Goal: Task Accomplishment & Management: Manage account settings

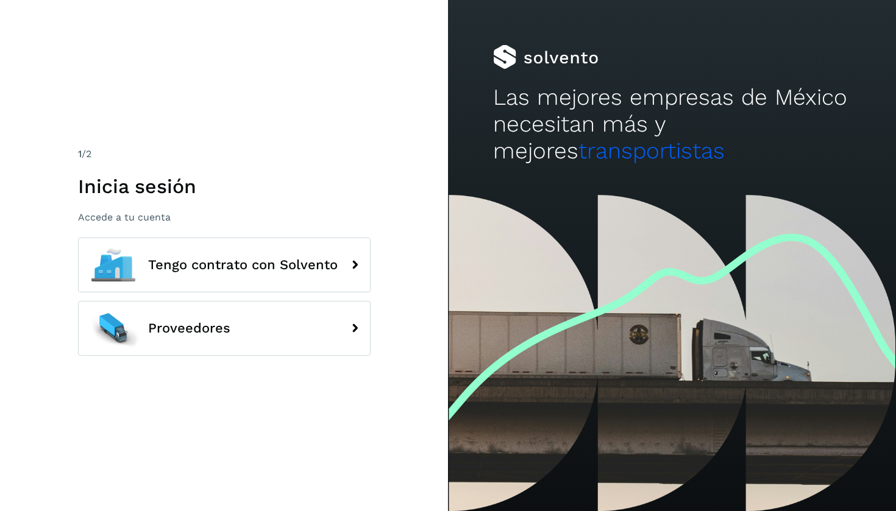
click at [186, 235] on div "1 /2 Inicia sesión Accede a tu cuenta Tengo contrato con Solvento Proveedores" at bounding box center [224, 256] width 293 height 218
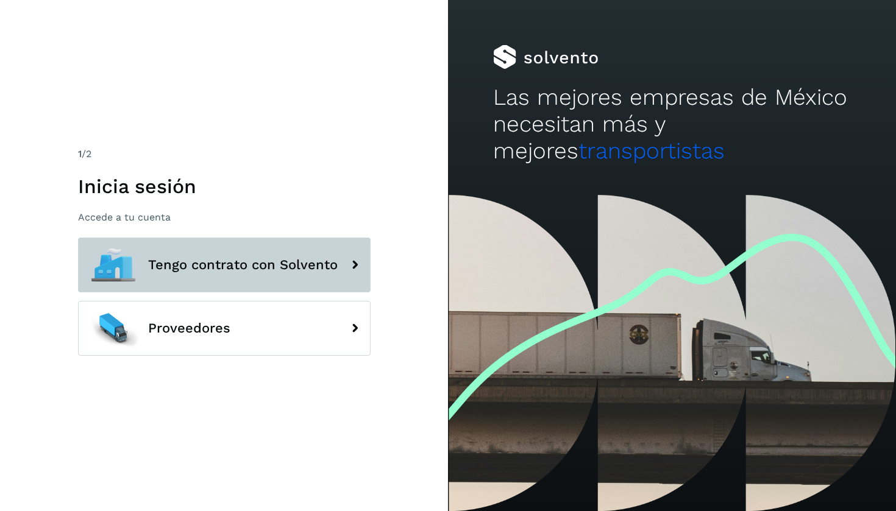
click at [186, 252] on button "Tengo contrato con Solvento" at bounding box center [224, 265] width 293 height 55
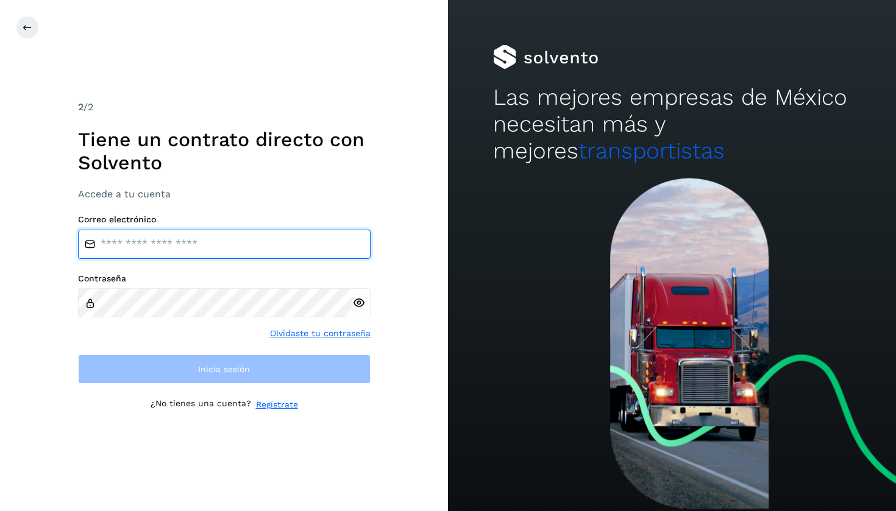
type input "**********"
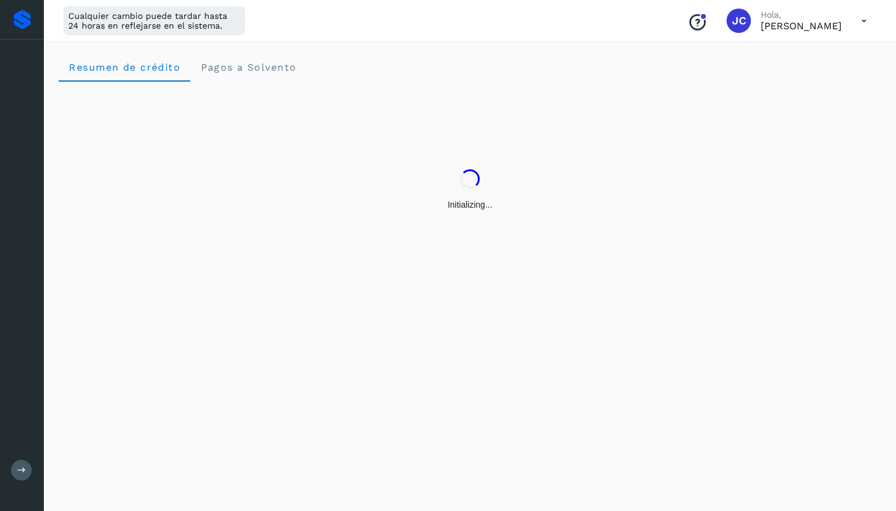
click at [249, 374] on div "Resumen de crédito Pagos a Solvento" at bounding box center [470, 275] width 852 height 474
click at [26, 100] on icon at bounding box center [21, 99] width 15 height 15
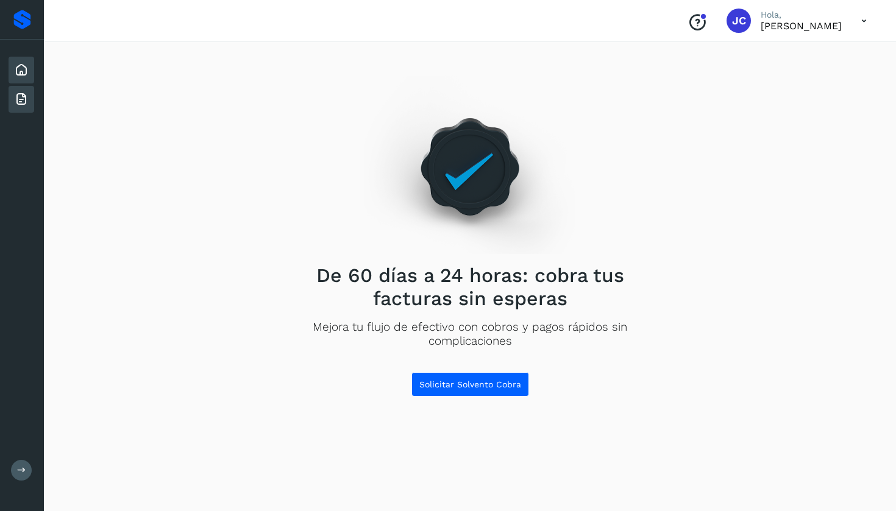
click at [14, 65] on icon at bounding box center [21, 70] width 15 height 15
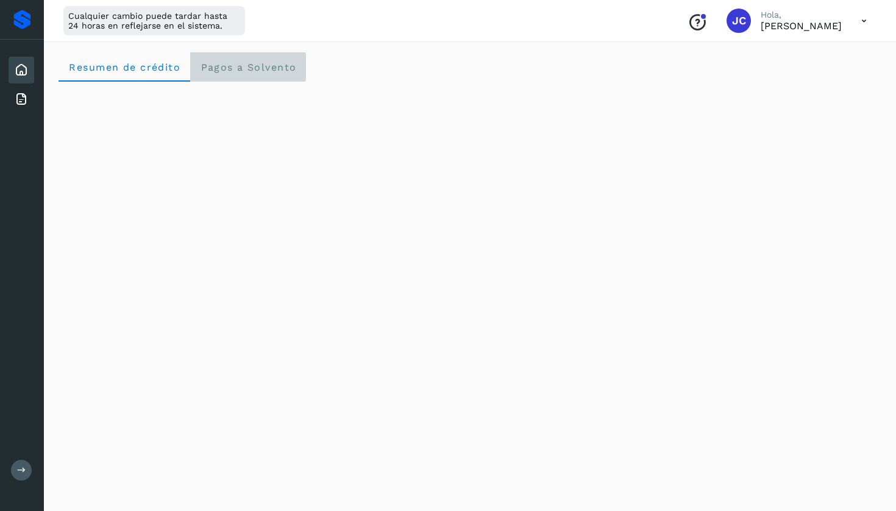
click at [247, 71] on span "Pagos a Solvento" at bounding box center [248, 68] width 96 height 12
click at [854, 24] on icon at bounding box center [863, 21] width 25 height 25
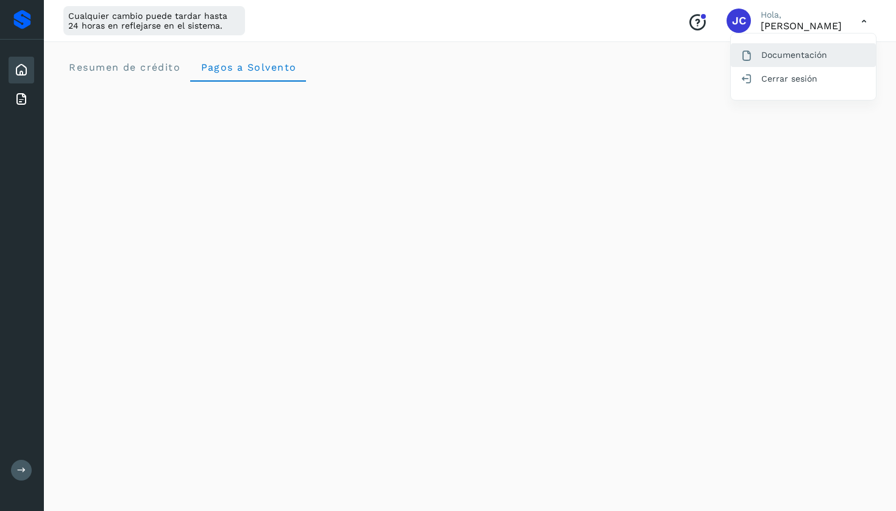
click at [819, 55] on div "Documentación" at bounding box center [803, 54] width 145 height 23
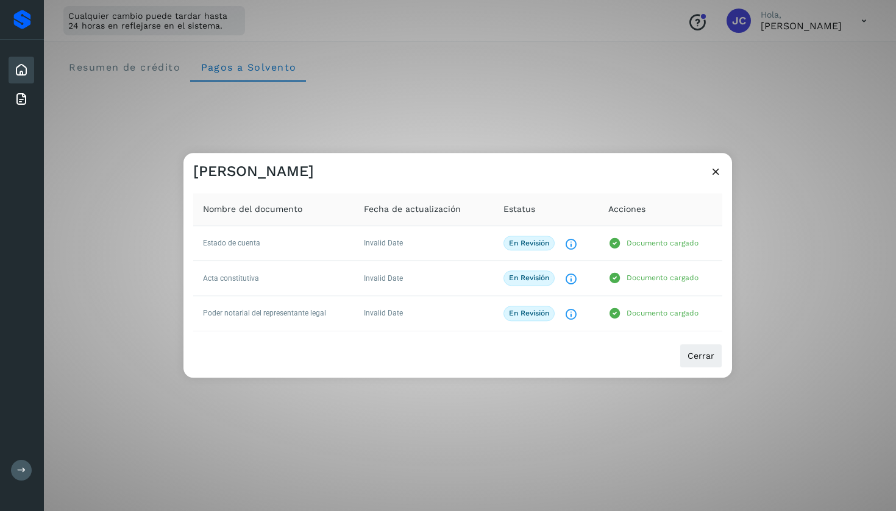
click at [720, 173] on icon at bounding box center [715, 171] width 13 height 13
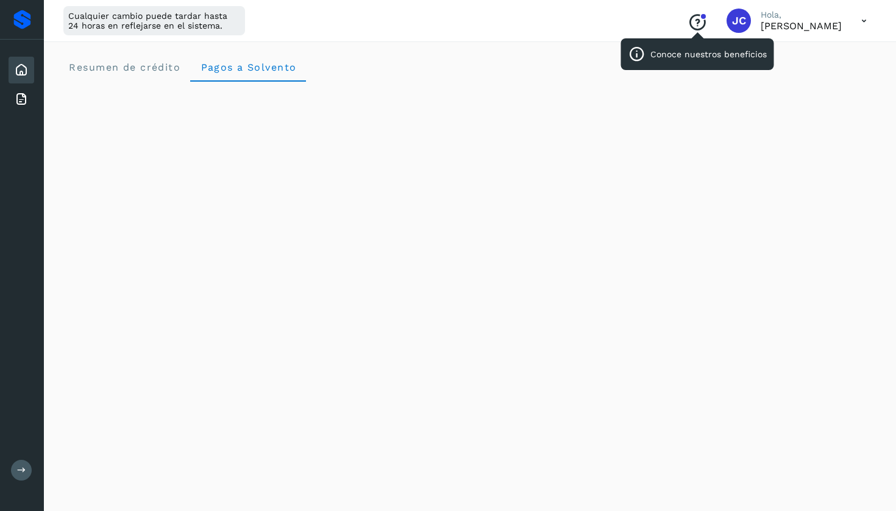
click at [707, 26] on icon "Conoce nuestros beneficios" at bounding box center [697, 23] width 20 height 20
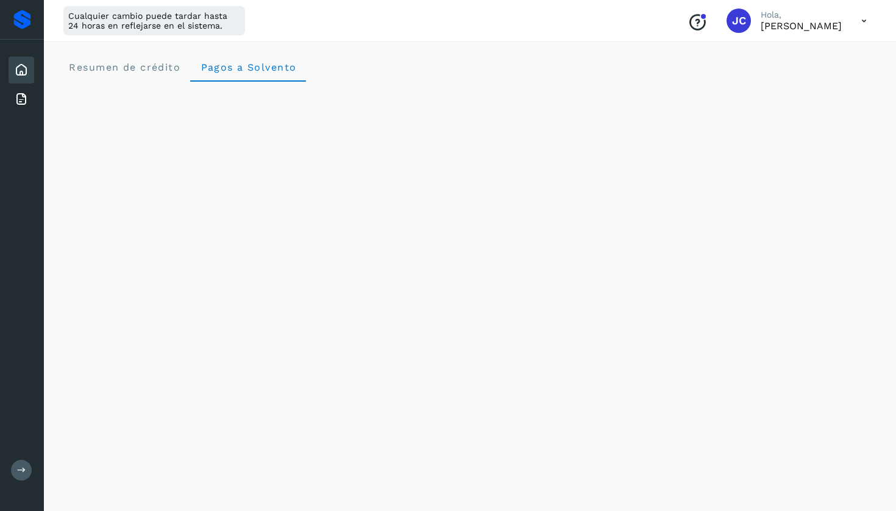
click at [842, 25] on p "[PERSON_NAME]" at bounding box center [801, 26] width 81 height 12
click at [858, 21] on icon at bounding box center [863, 21] width 25 height 25
click at [813, 83] on div "Cerrar sesión" at bounding box center [803, 78] width 145 height 23
